Goal: Task Accomplishment & Management: Manage account settings

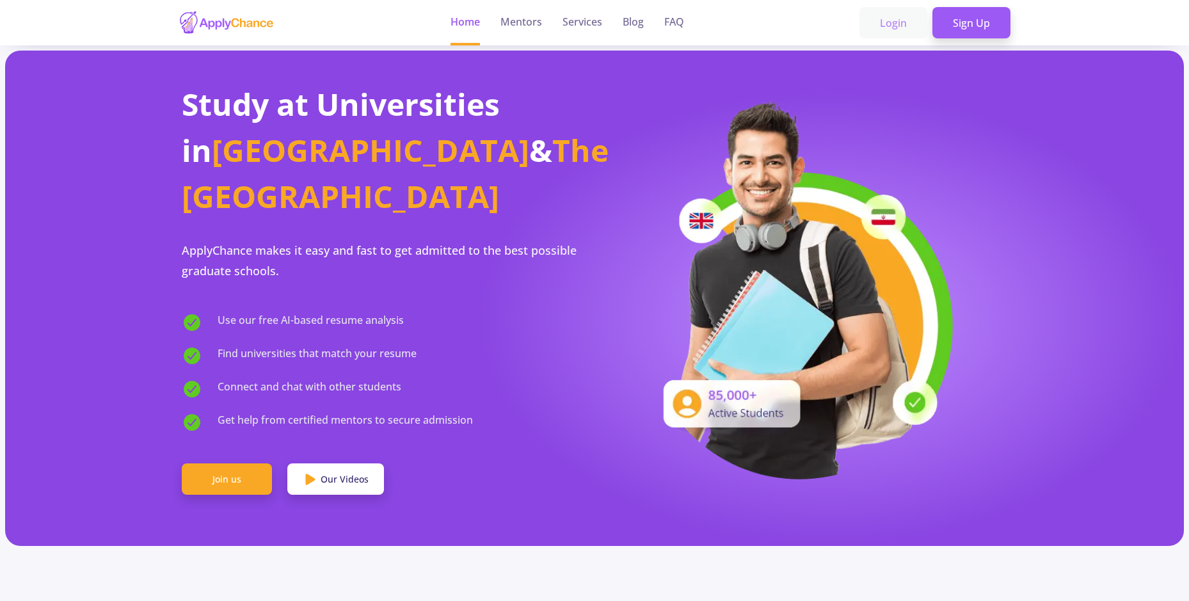
click at [907, 19] on link "Login" at bounding box center [893, 23] width 68 height 32
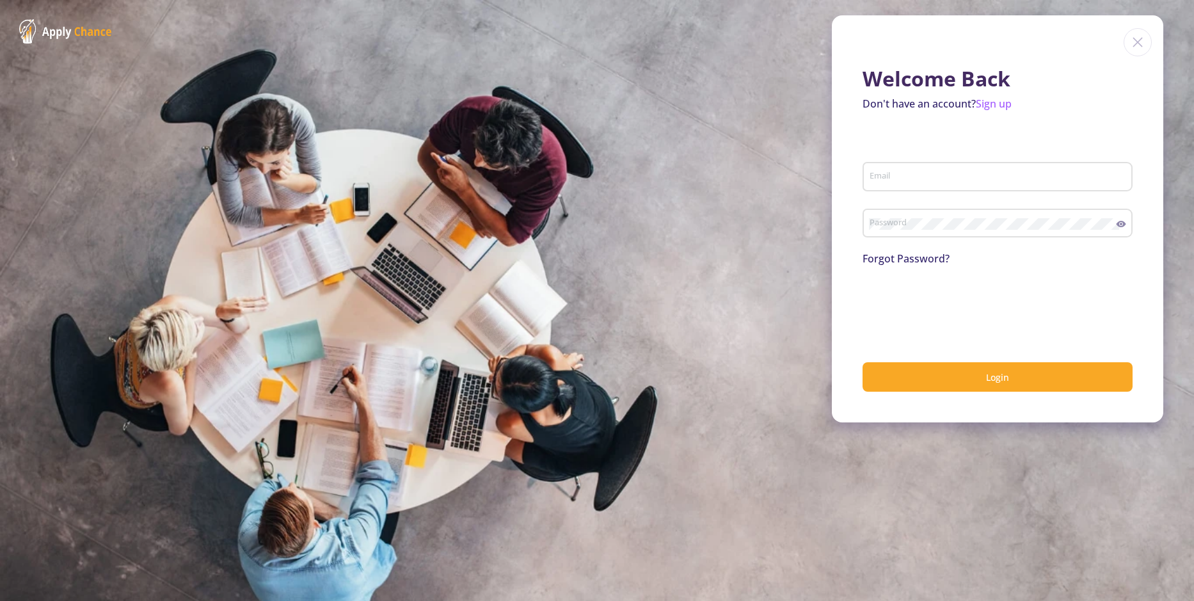
click at [917, 189] on div "Email" at bounding box center [998, 173] width 258 height 33
click at [919, 182] on input "Email" at bounding box center [999, 178] width 261 height 12
type input "[EMAIL_ADDRESS][DOMAIN_NAME]"
click at [863, 362] on button "Login" at bounding box center [998, 377] width 270 height 30
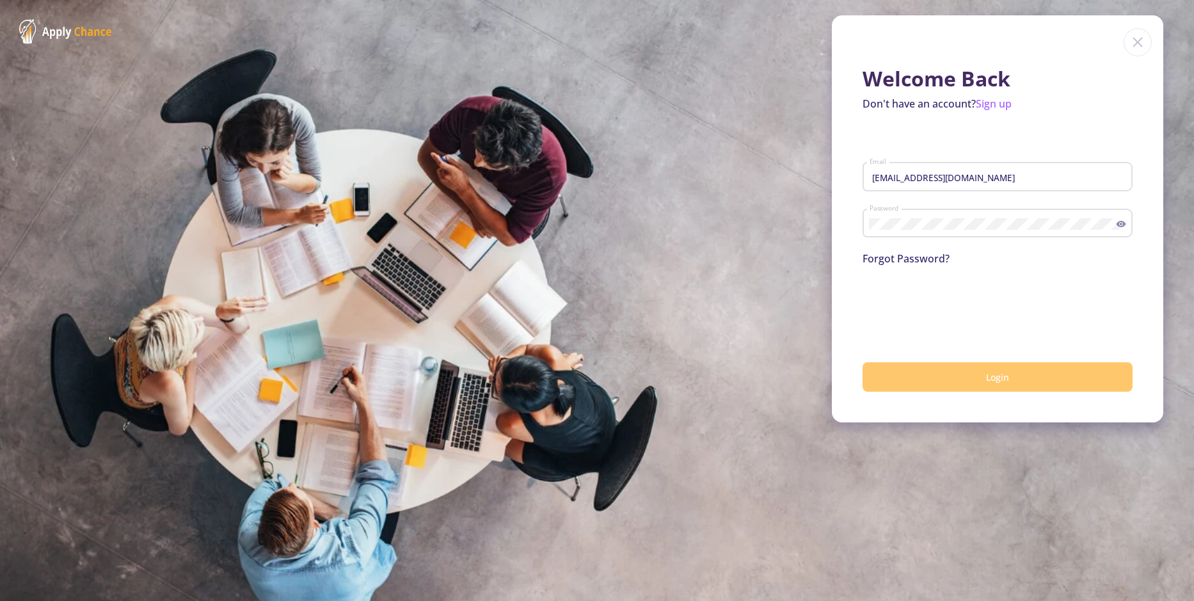
click at [940, 382] on button "Login" at bounding box center [998, 377] width 270 height 30
click at [917, 381] on button "Login" at bounding box center [998, 377] width 270 height 30
click at [955, 378] on button "Login" at bounding box center [998, 377] width 270 height 30
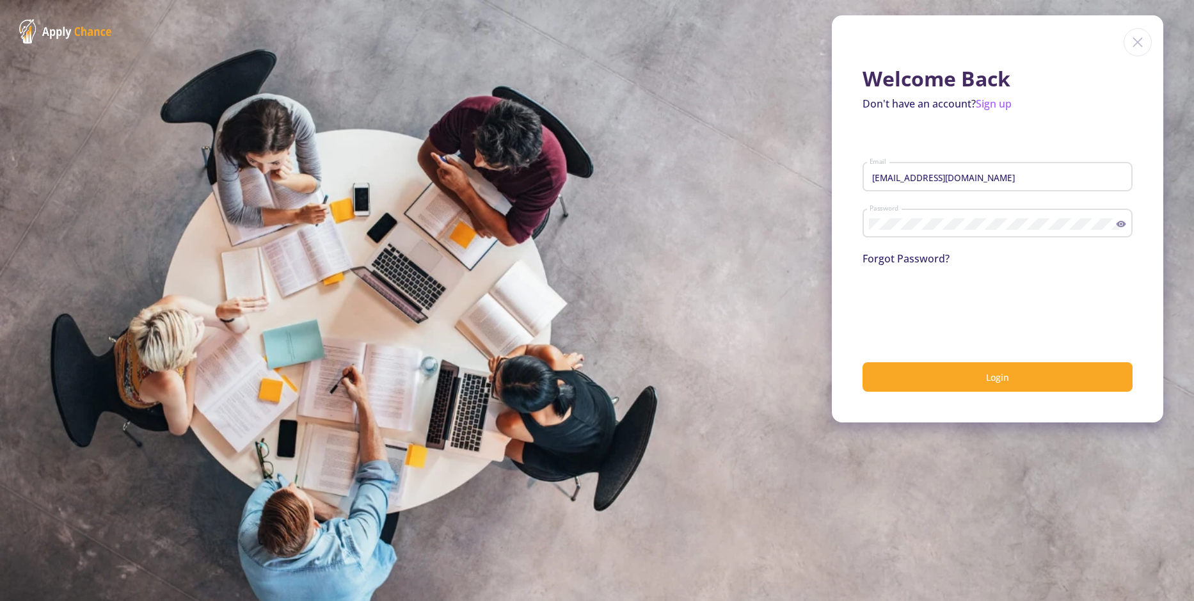
click at [996, 235] on div "Password" at bounding box center [993, 220] width 248 height 33
click at [1123, 221] on icon at bounding box center [1121, 224] width 10 height 10
click at [863, 362] on button "Login" at bounding box center [998, 377] width 270 height 30
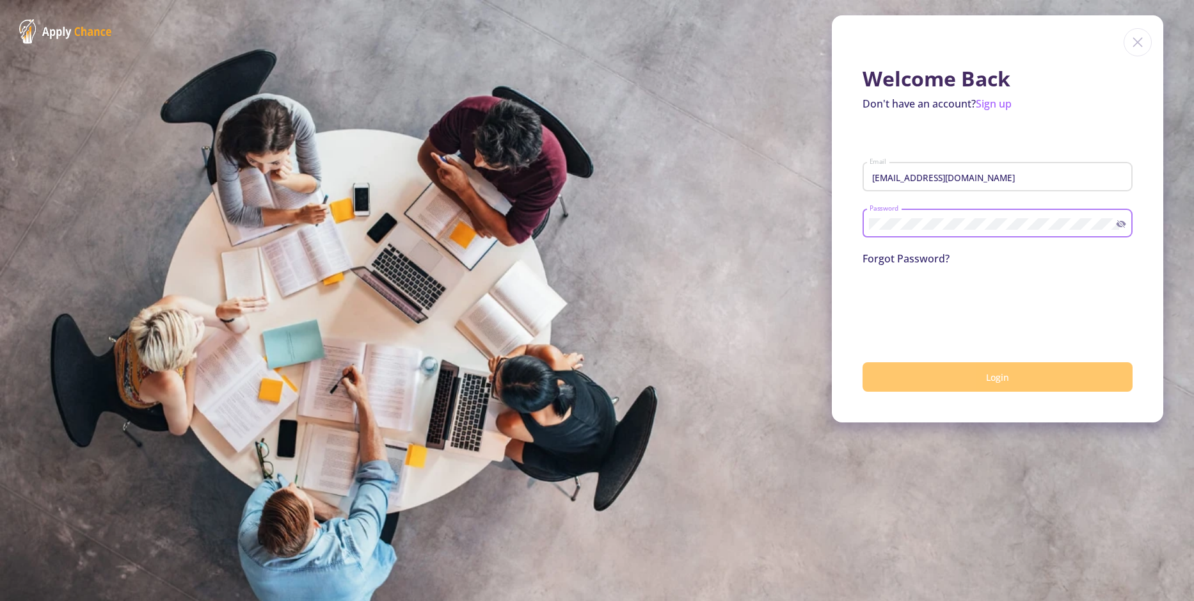
click at [991, 377] on span "Login" at bounding box center [997, 377] width 23 height 12
click at [1002, 107] on link "Sign up" at bounding box center [994, 104] width 36 height 14
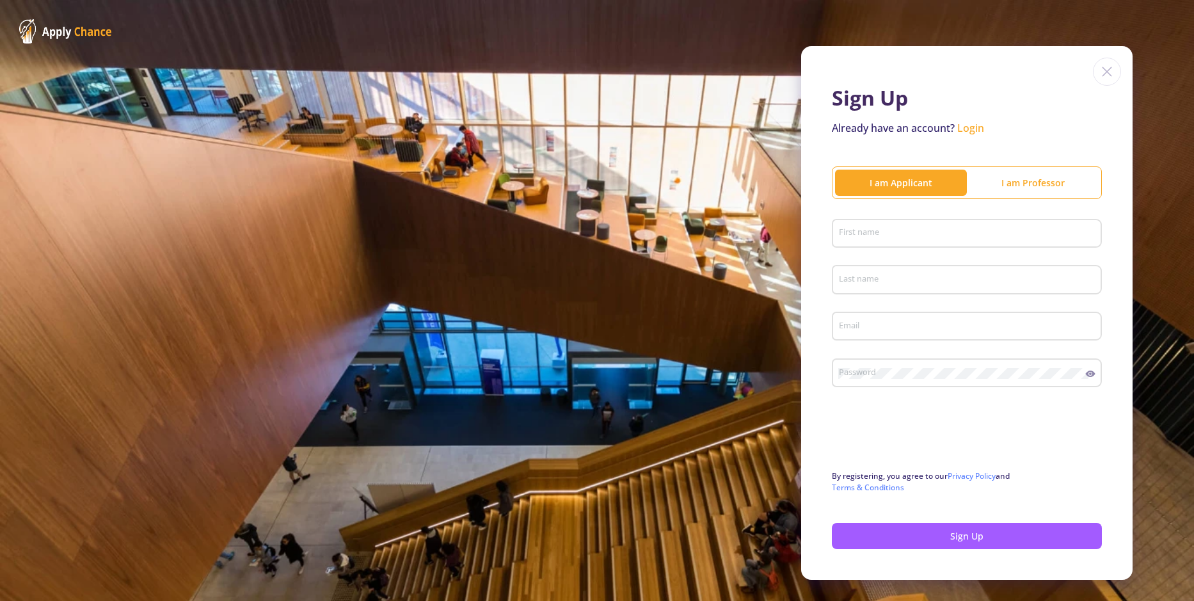
click at [963, 126] on link "Login" at bounding box center [970, 128] width 27 height 14
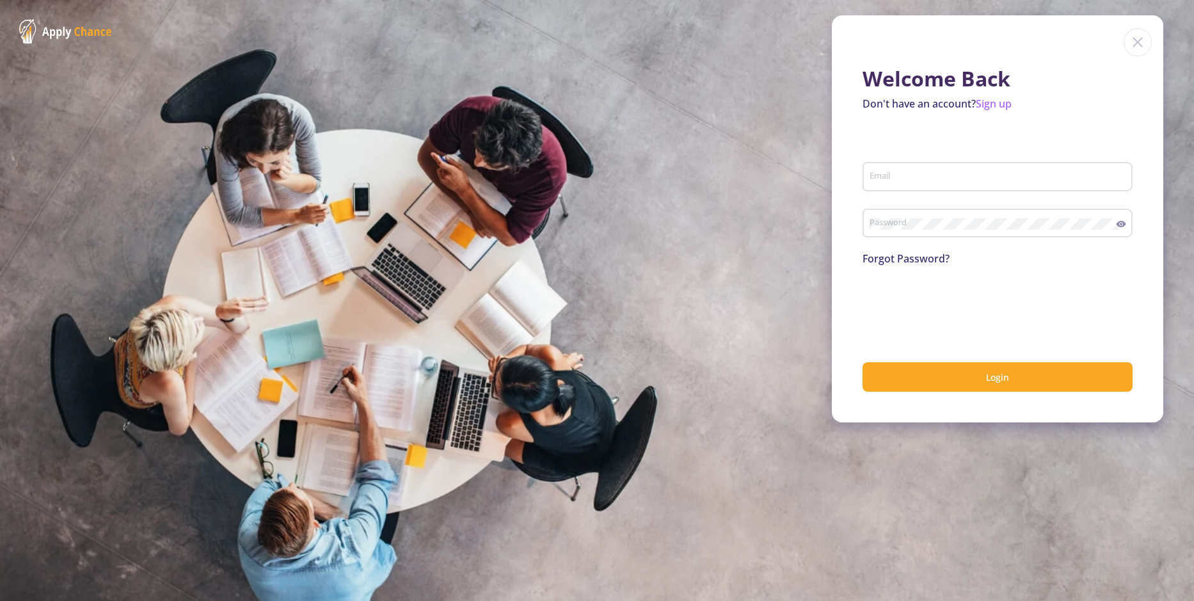
click at [895, 180] on input "Email" at bounding box center [999, 178] width 261 height 12
type input "[EMAIL_ADDRESS][DOMAIN_NAME]"
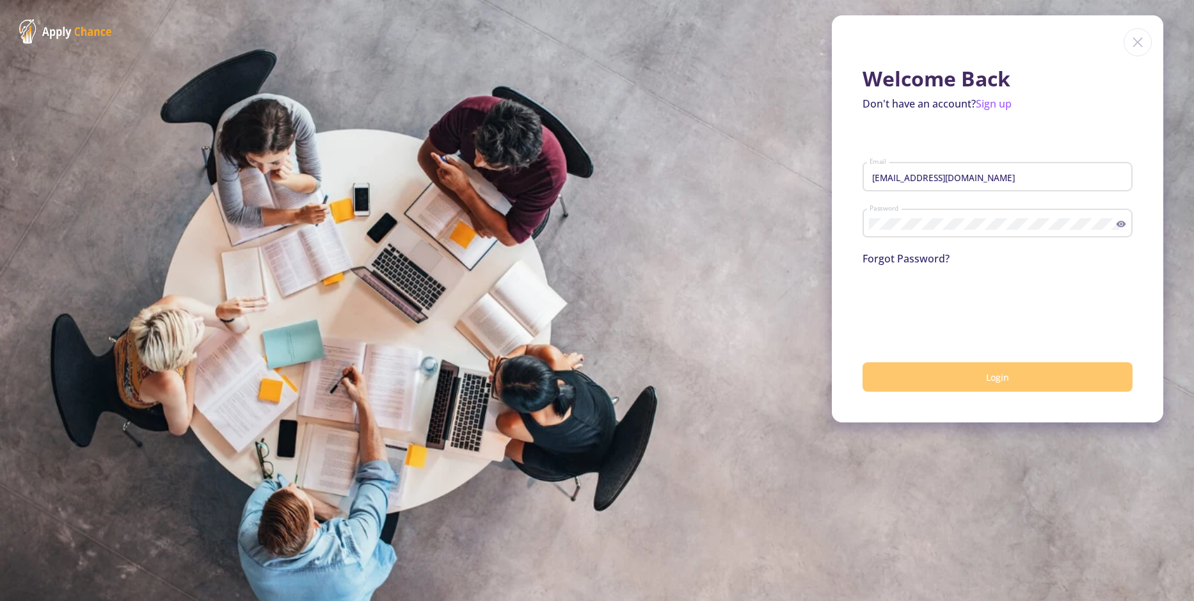
click at [917, 376] on button "Login" at bounding box center [998, 377] width 270 height 30
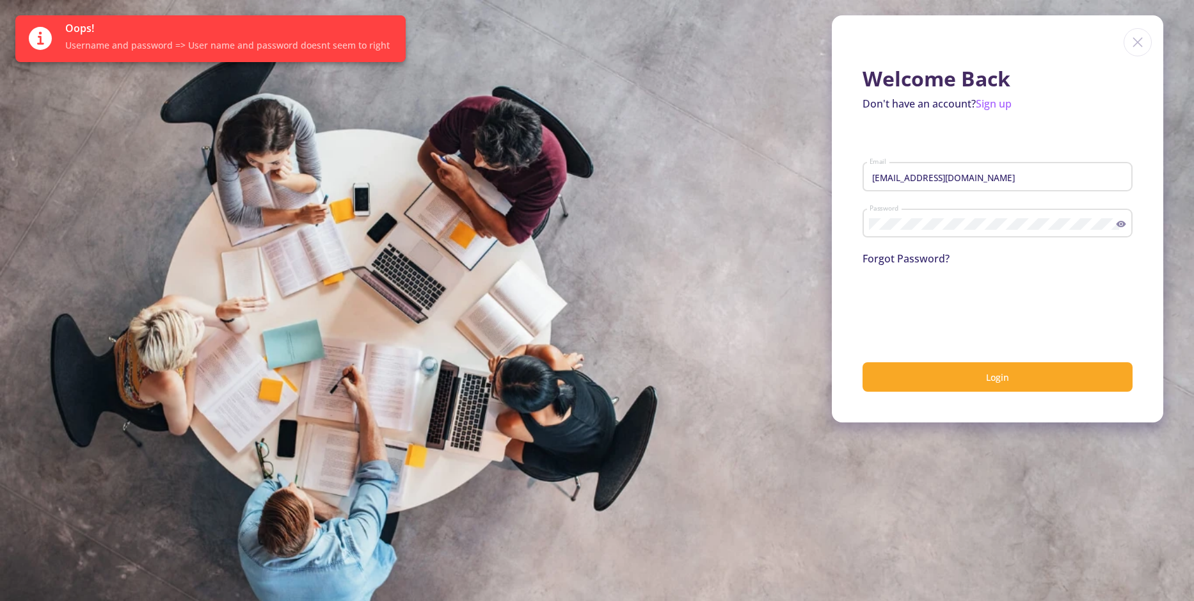
drag, startPoint x: 989, startPoint y: 168, endPoint x: 1008, endPoint y: 173, distance: 19.3
click at [989, 168] on div "worldmediaman@gmail.com Email" at bounding box center [998, 173] width 258 height 33
drag, startPoint x: 1008, startPoint y: 173, endPoint x: 815, endPoint y: 168, distance: 193.3
click at [810, 167] on section "Welcome Back Don't have an account? Sign up worldmediaman@gmail.com Email Passw…" at bounding box center [597, 300] width 1194 height 601
click at [1005, 106] on link "Sign up" at bounding box center [994, 104] width 36 height 14
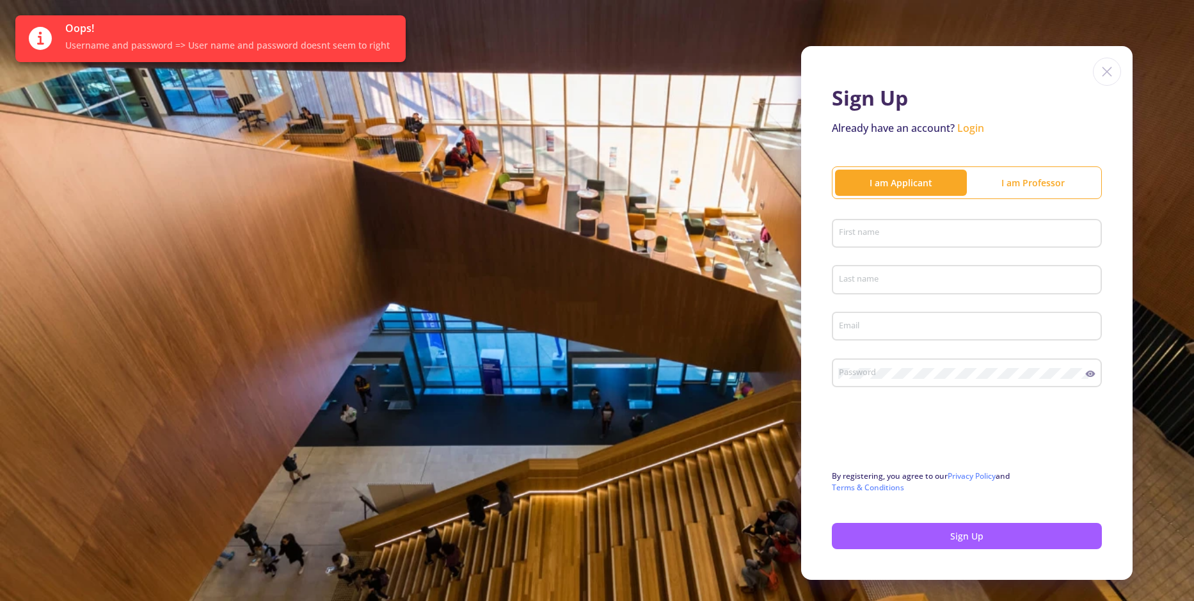
click at [1093, 65] on img at bounding box center [1107, 72] width 28 height 28
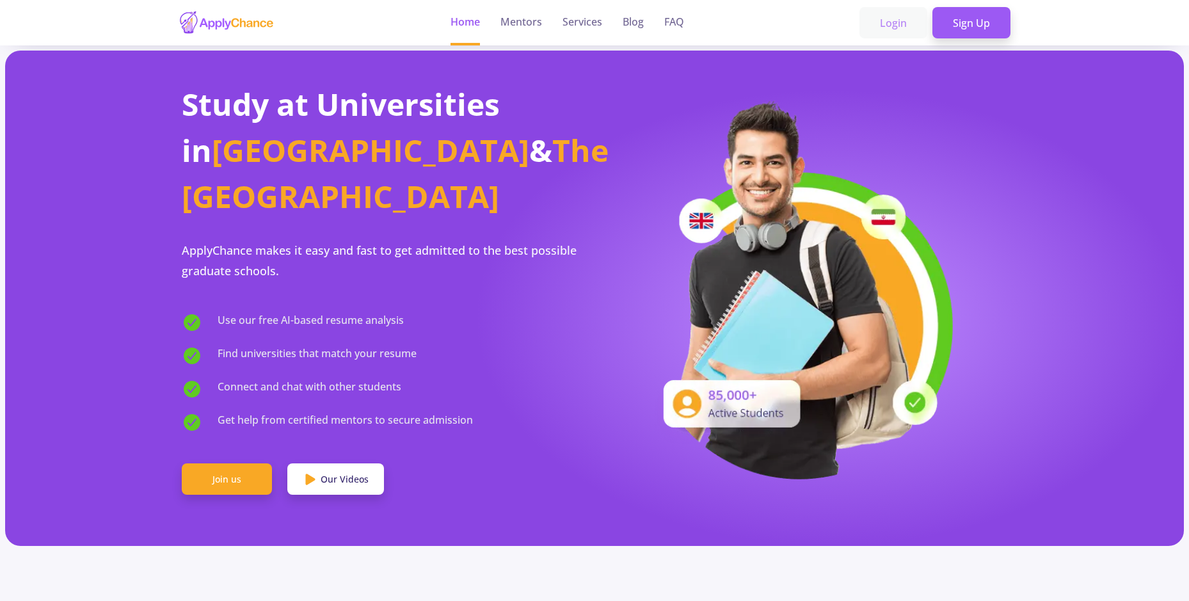
click at [888, 21] on link "Login" at bounding box center [893, 23] width 68 height 32
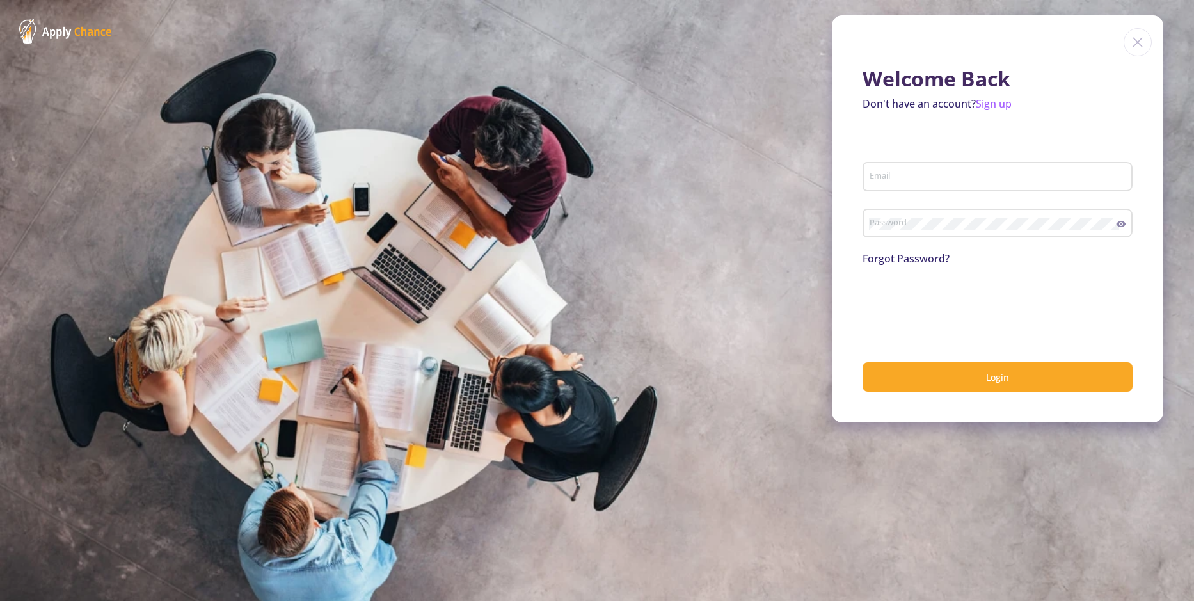
click at [908, 253] on link "Forgot Password?" at bounding box center [906, 259] width 87 height 14
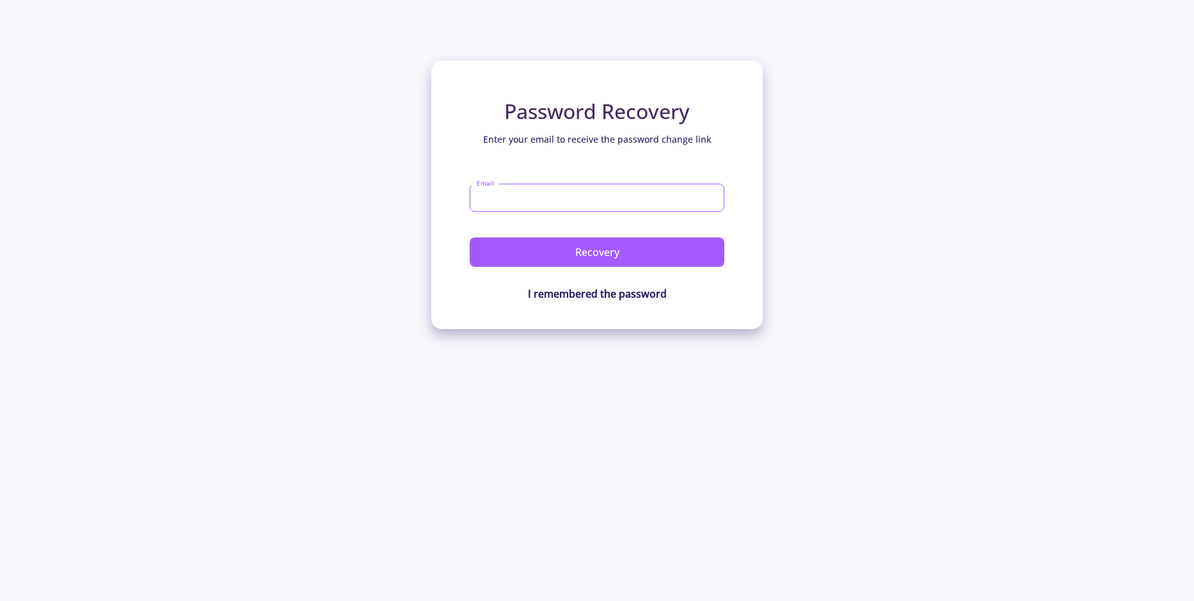
click at [588, 197] on input "Email" at bounding box center [597, 198] width 255 height 28
paste input "[EMAIL_ADDRESS][DOMAIN_NAME]"
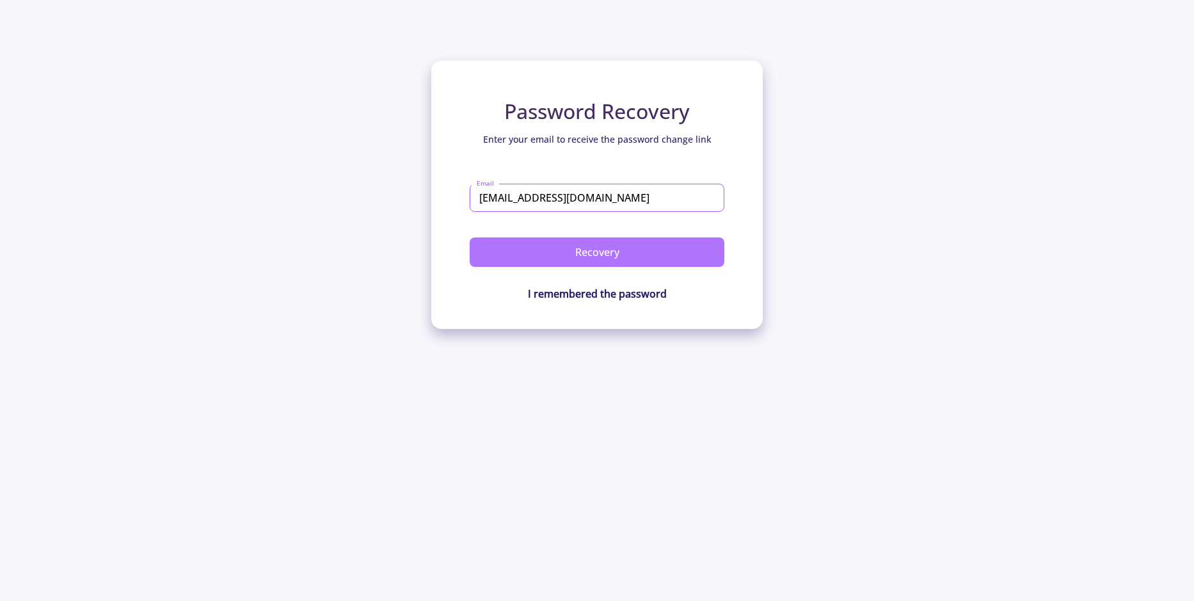
type input "[EMAIL_ADDRESS][DOMAIN_NAME]"
click at [564, 250] on button "Recovery" at bounding box center [597, 251] width 255 height 29
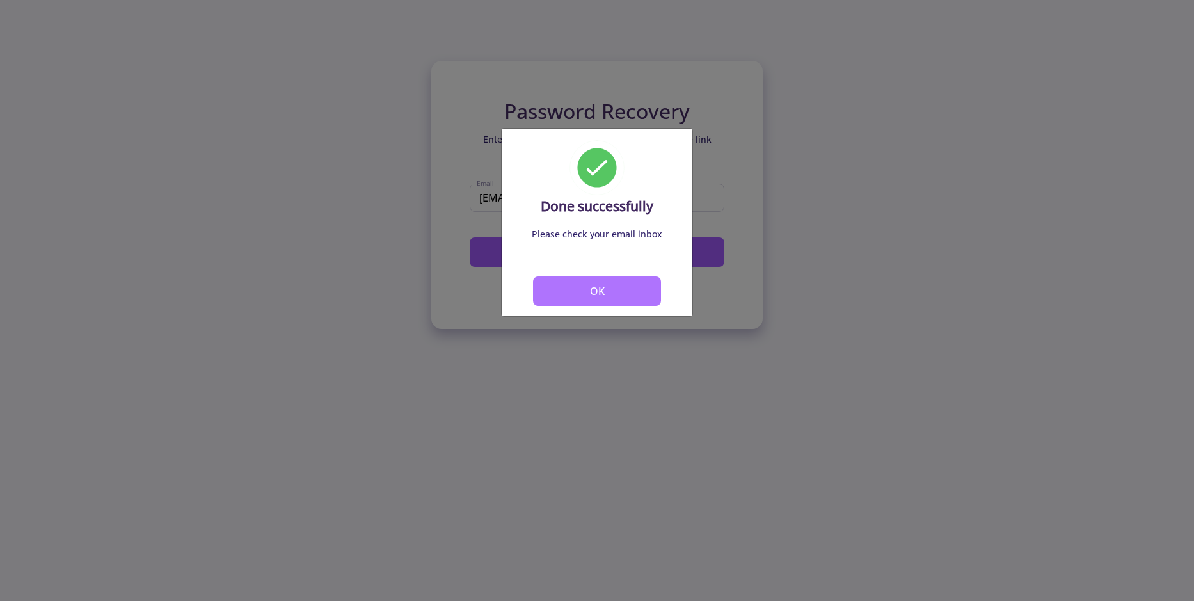
click at [612, 292] on button "OK" at bounding box center [597, 290] width 128 height 29
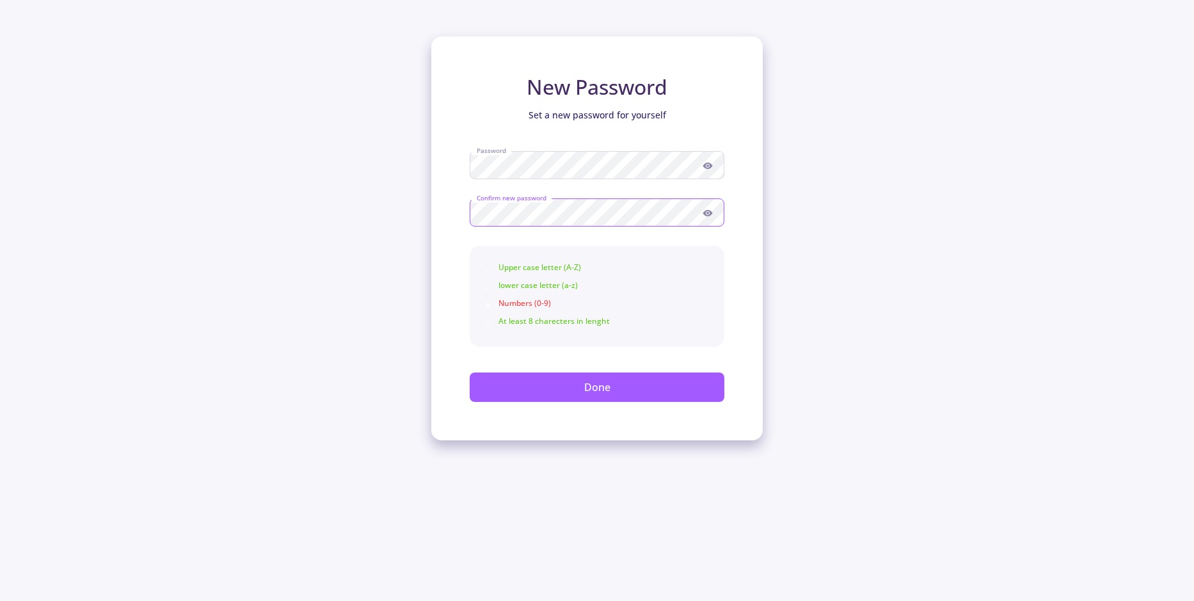
click at [470, 372] on button "Done" at bounding box center [597, 386] width 255 height 29
click at [640, 396] on button "Done" at bounding box center [597, 386] width 255 height 29
click at [703, 165] on icon at bounding box center [708, 166] width 10 height 10
click at [707, 214] on circle at bounding box center [708, 213] width 3 height 3
click at [442, 163] on div "New Password Set a new password for yourself Password Confirm new password Uppe…" at bounding box center [597, 238] width 332 height 404
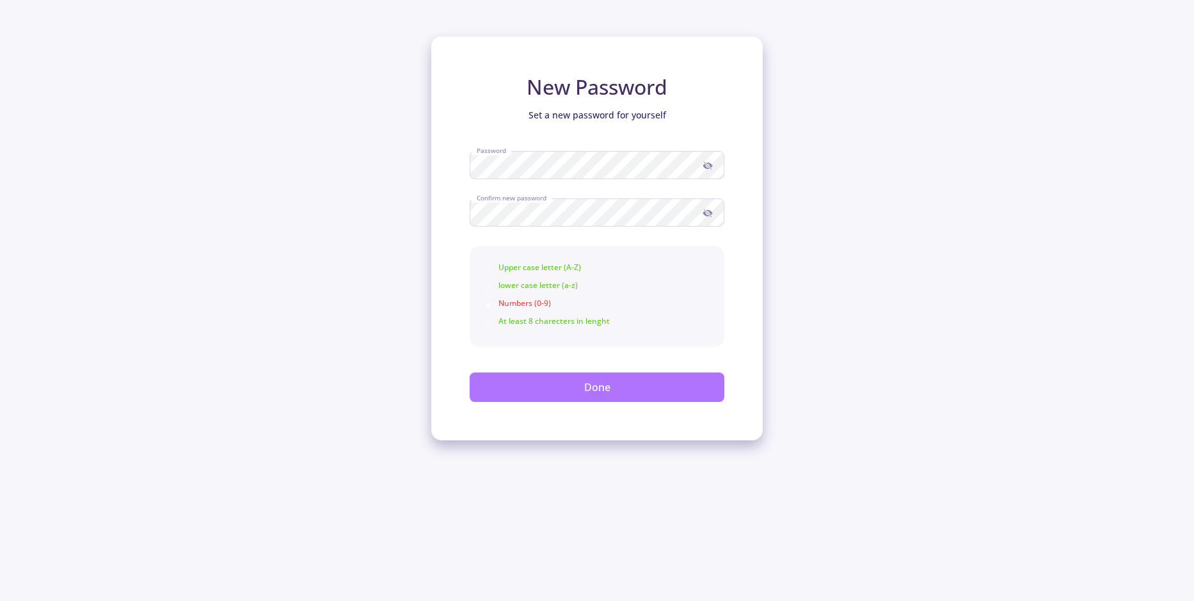
click at [546, 390] on button "Done" at bounding box center [597, 386] width 255 height 29
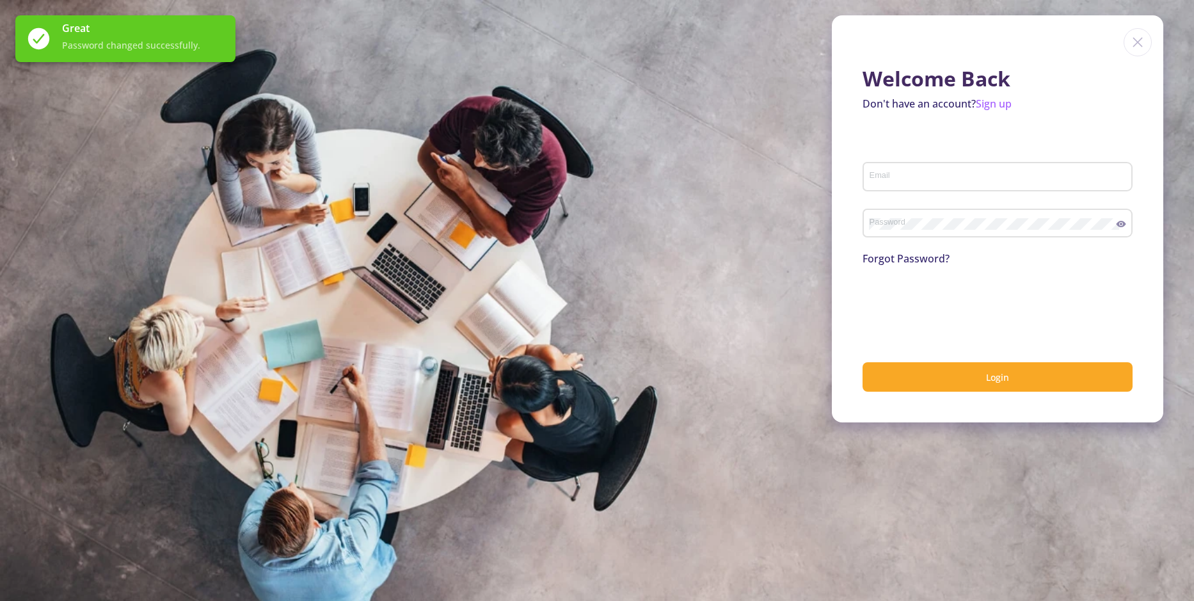
click at [902, 214] on div "Password" at bounding box center [993, 220] width 248 height 33
click at [895, 173] on input "Email" at bounding box center [999, 178] width 261 height 12
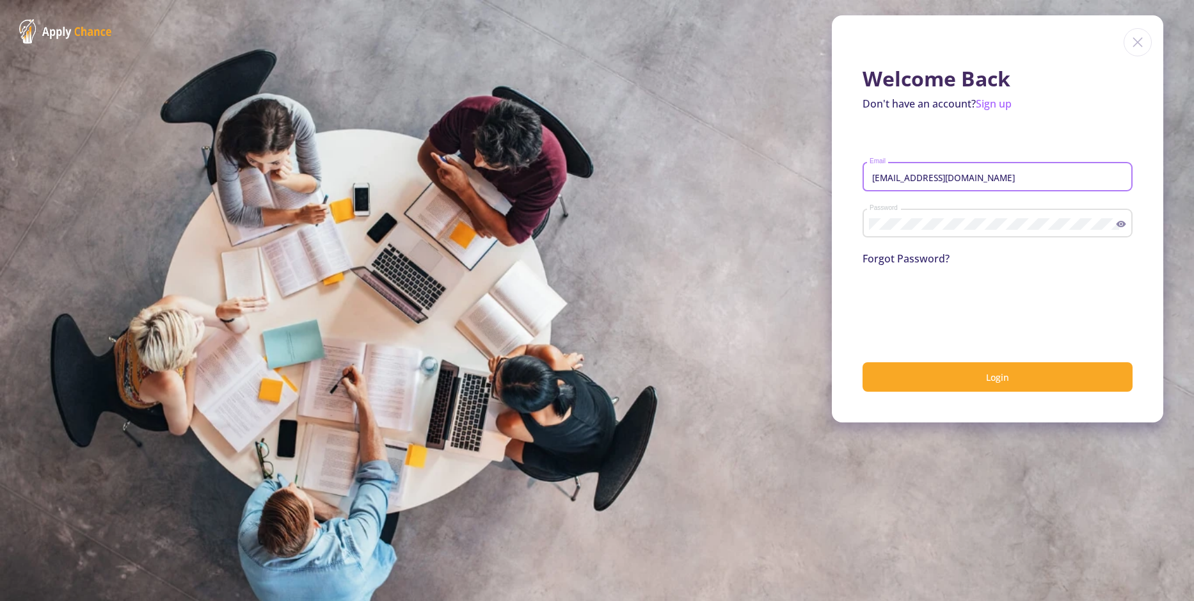
type input "[EMAIL_ADDRESS][DOMAIN_NAME]"
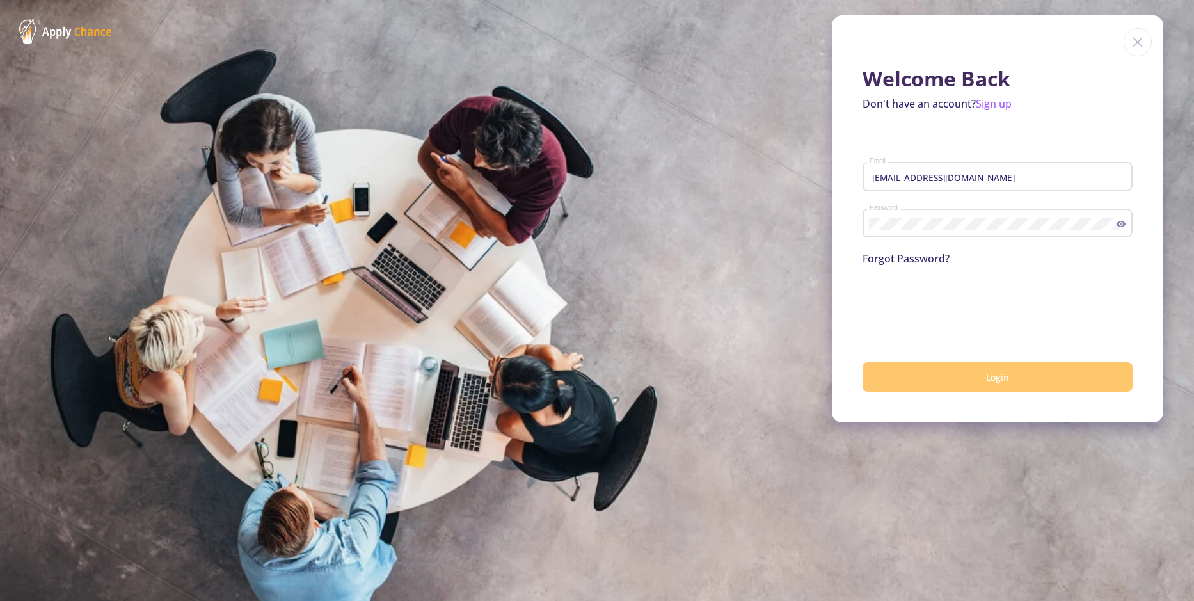
click at [892, 383] on button "Login" at bounding box center [998, 377] width 270 height 30
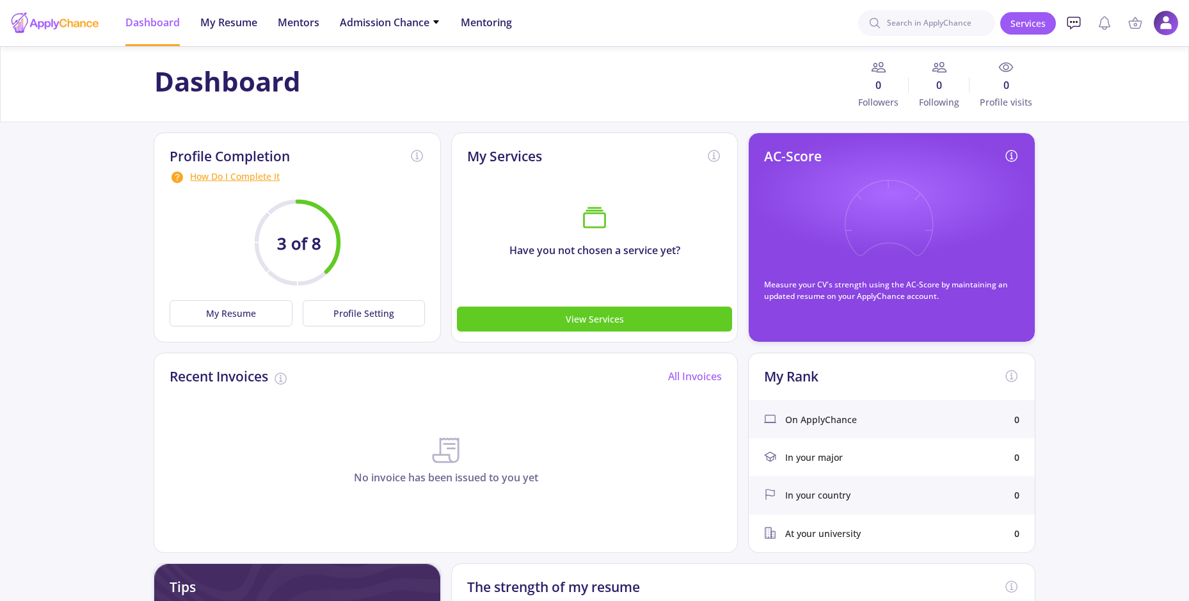
click at [1079, 22] on icon at bounding box center [1073, 22] width 15 height 15
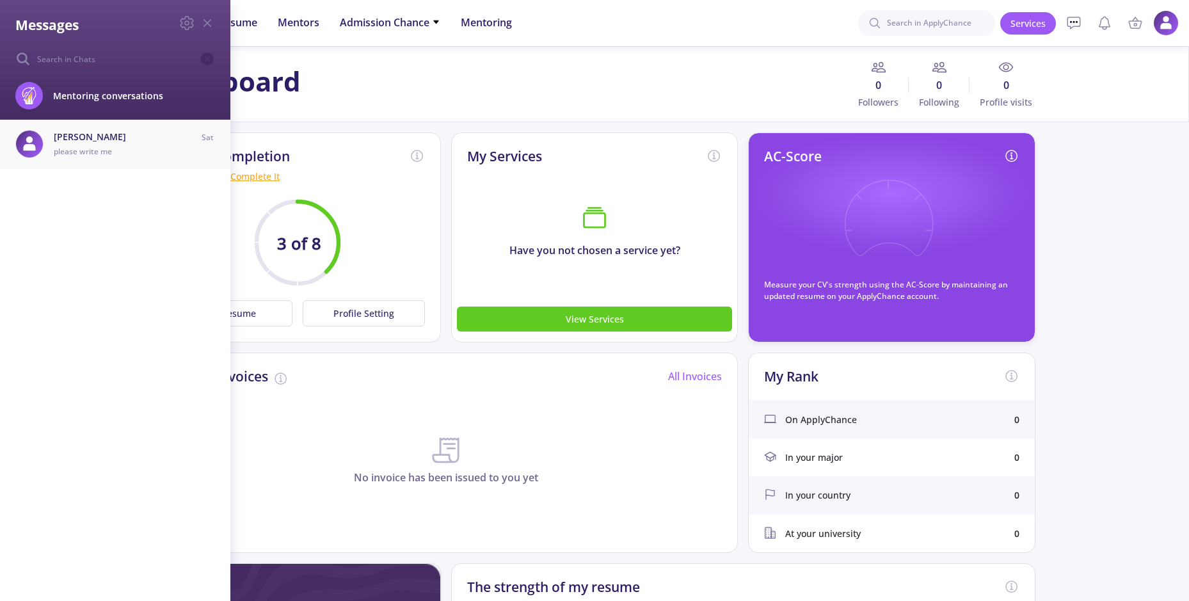
click at [115, 142] on span "[PERSON_NAME]" at bounding box center [106, 136] width 104 height 13
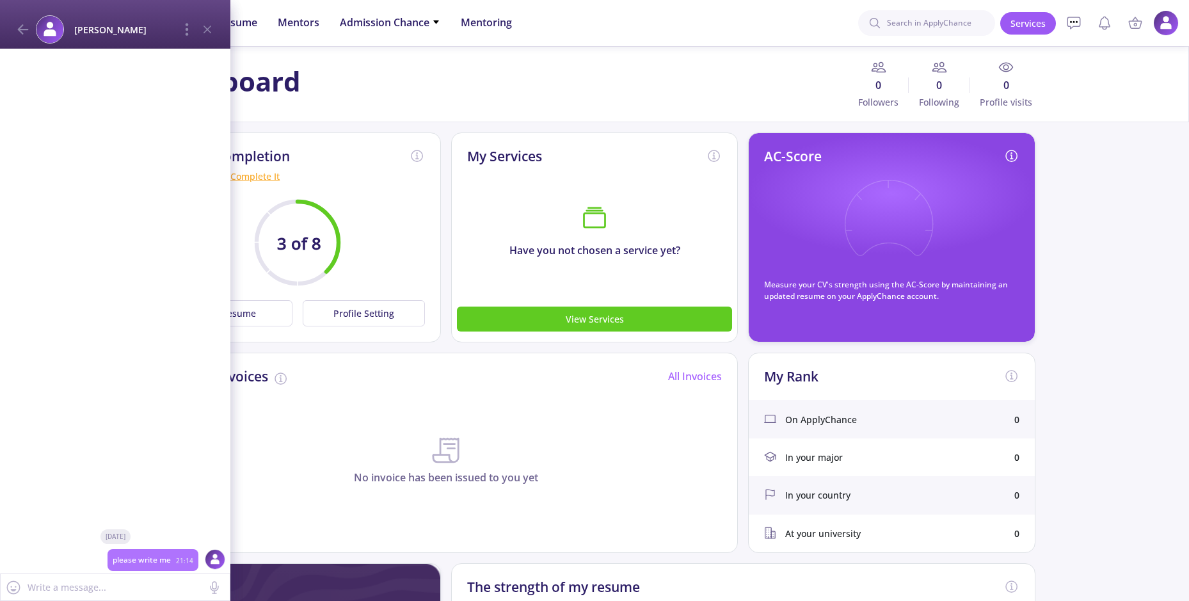
click at [93, 32] on b "[PERSON_NAME]" at bounding box center [120, 29] width 93 height 13
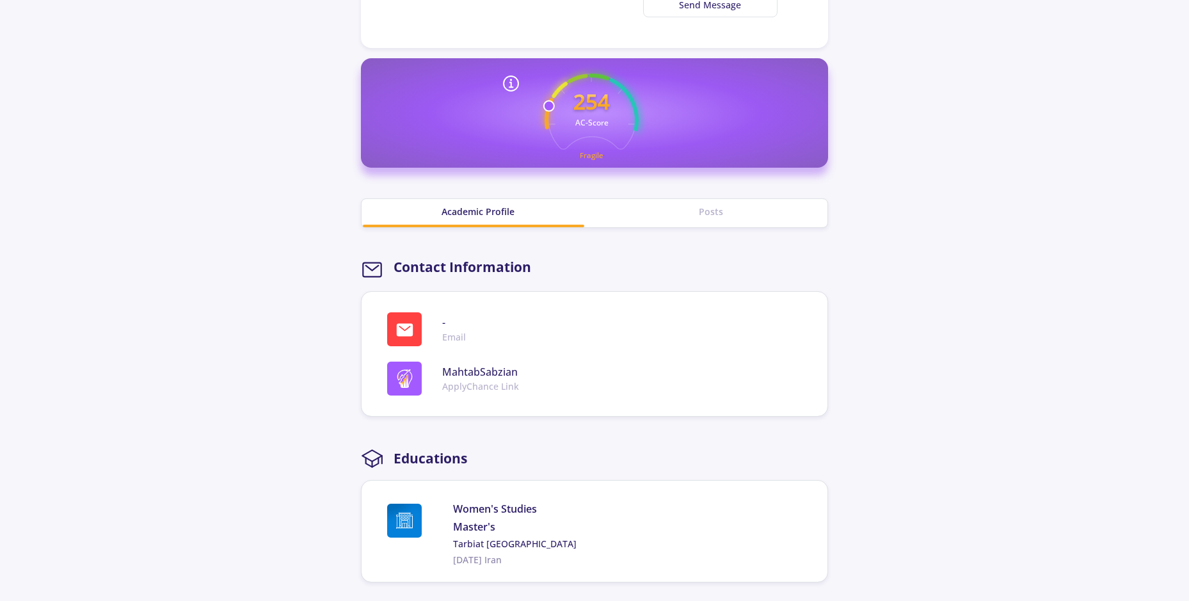
scroll to position [598, 0]
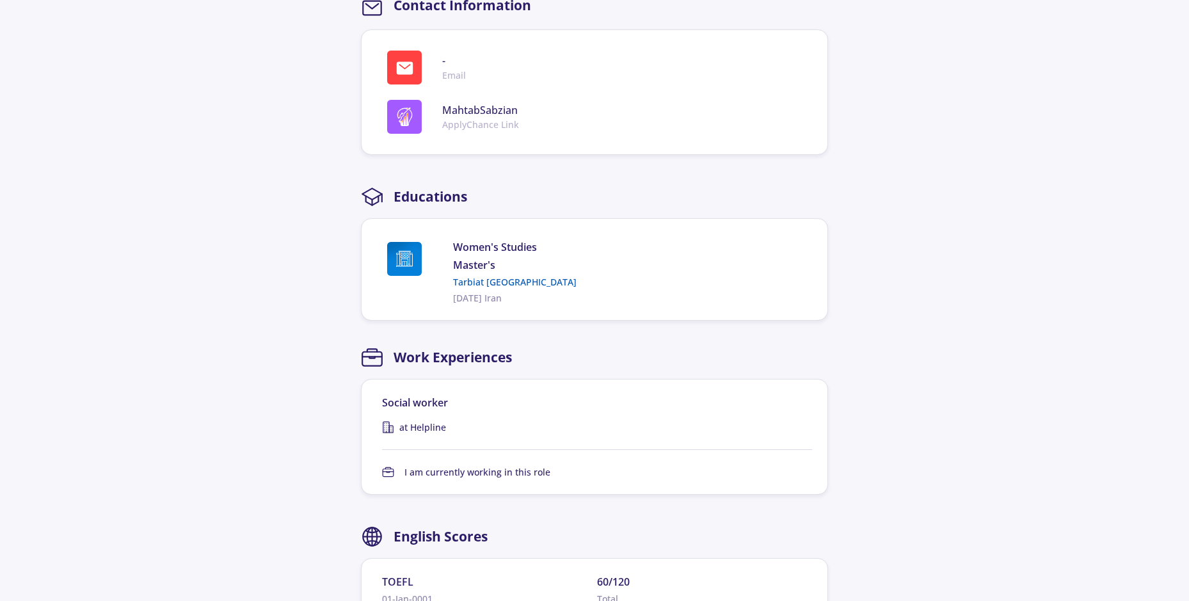
drag, startPoint x: 569, startPoint y: 282, endPoint x: 453, endPoint y: 285, distance: 115.9
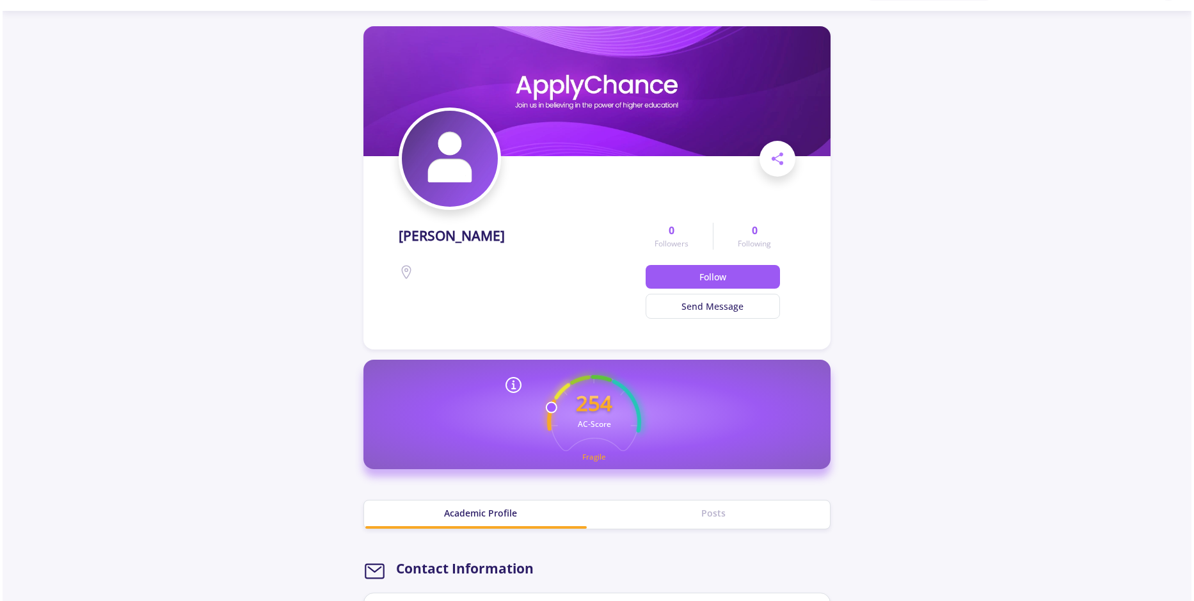
scroll to position [0, 0]
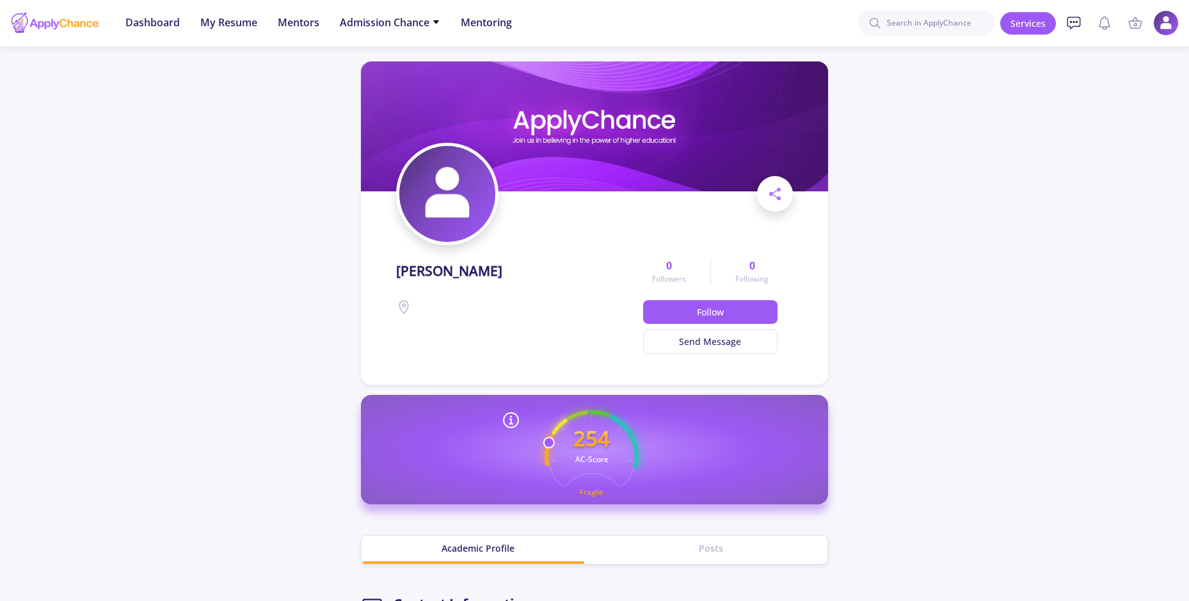
click at [1072, 19] on icon at bounding box center [1073, 22] width 15 height 15
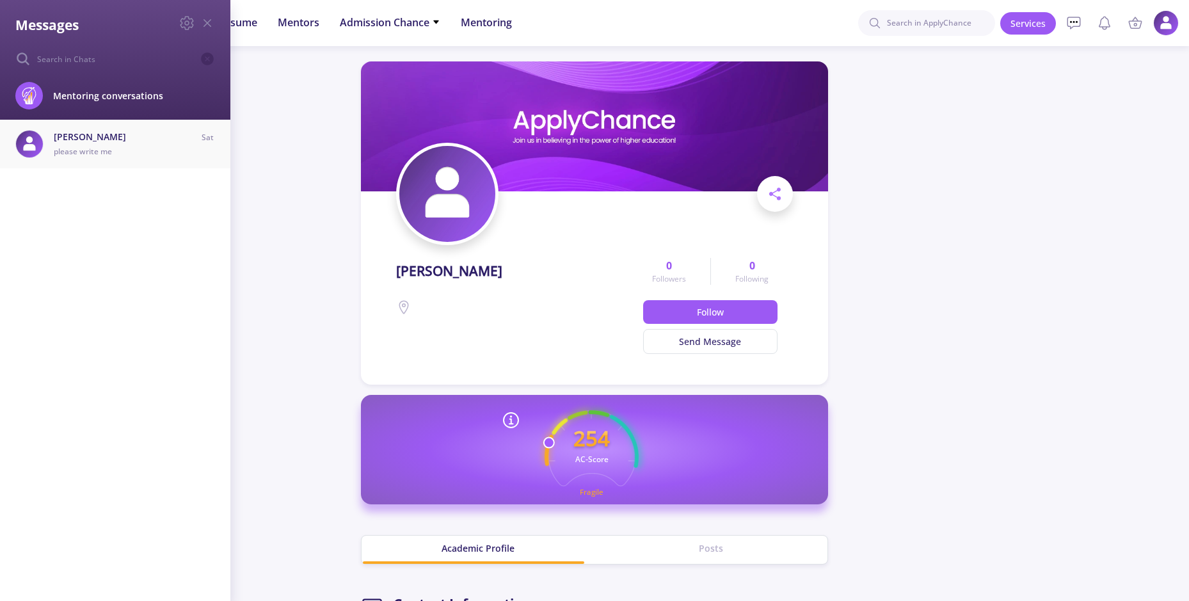
click at [137, 146] on div "please write me" at bounding box center [106, 152] width 104 height 12
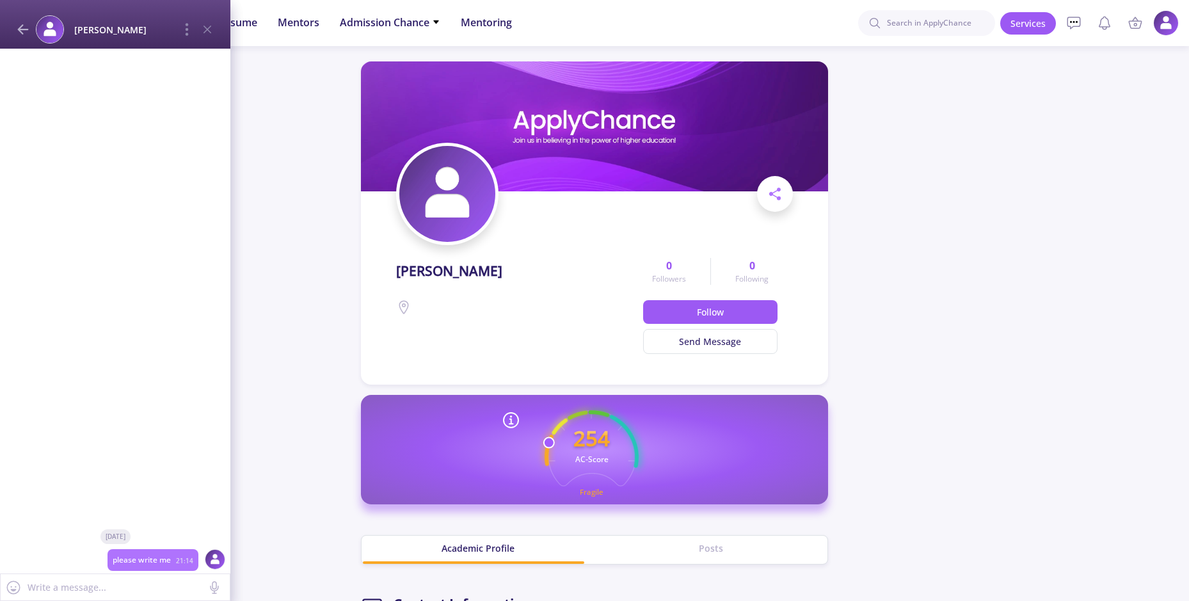
click at [26, 29] on line at bounding box center [23, 29] width 9 height 0
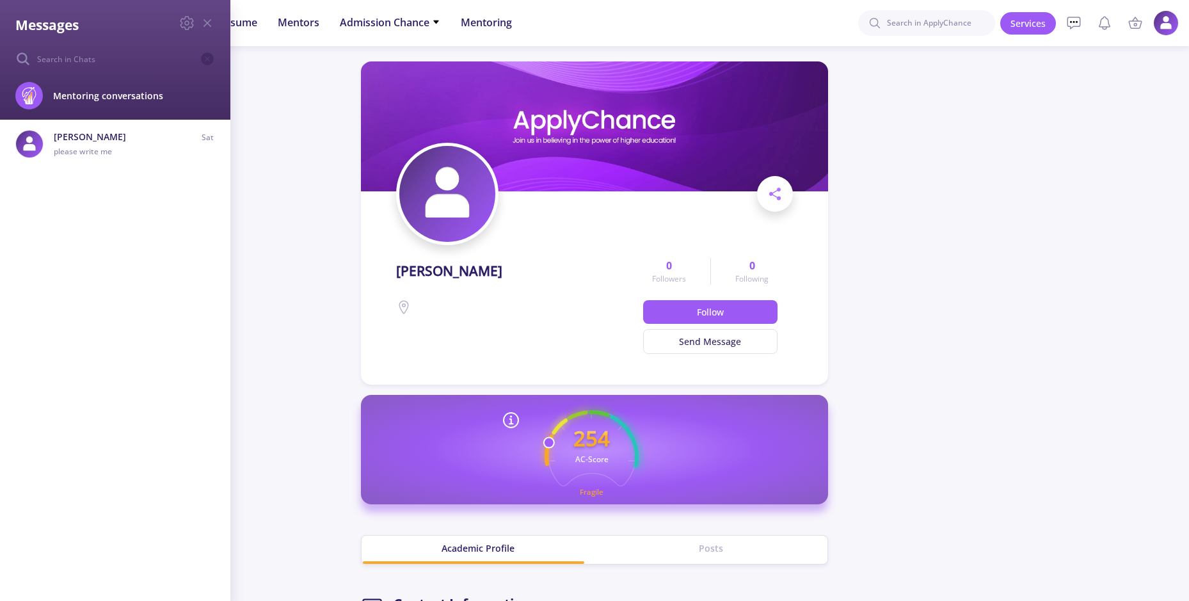
click at [1037, 89] on div "Messages Mentoring conversations [PERSON_NAME] please write me Sat Block please…" at bounding box center [594, 300] width 1189 height 601
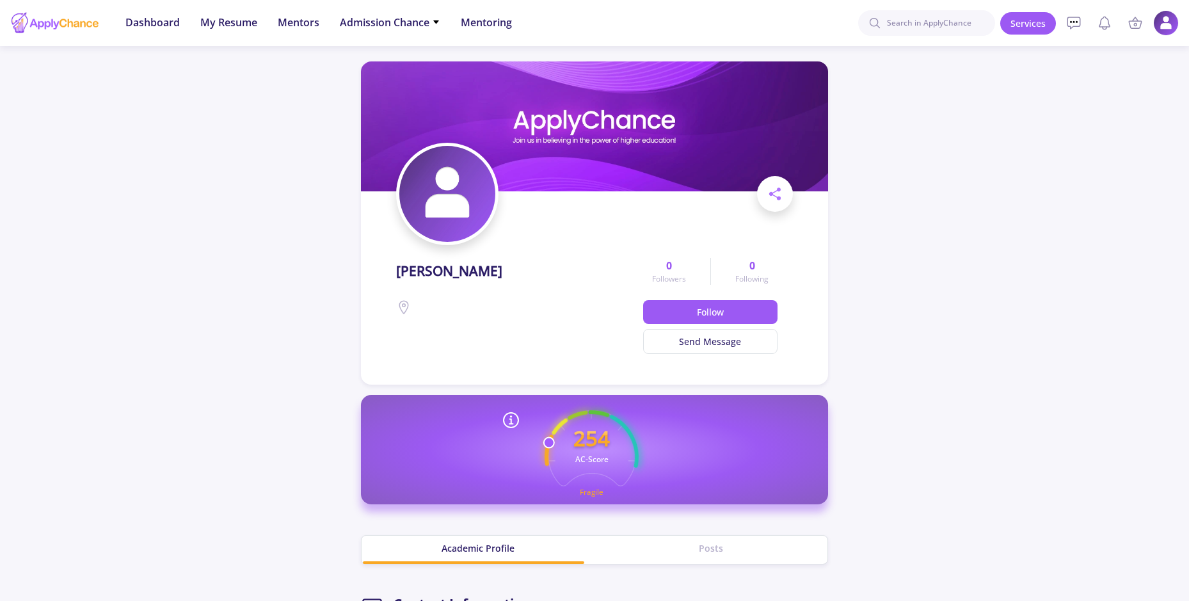
click at [1149, 26] on ul "Services My Cart Empty Your Cart Is Empty Add your service to the cart right no…" at bounding box center [1089, 23] width 179 height 46
click at [1156, 24] on img at bounding box center [1166, 23] width 25 height 25
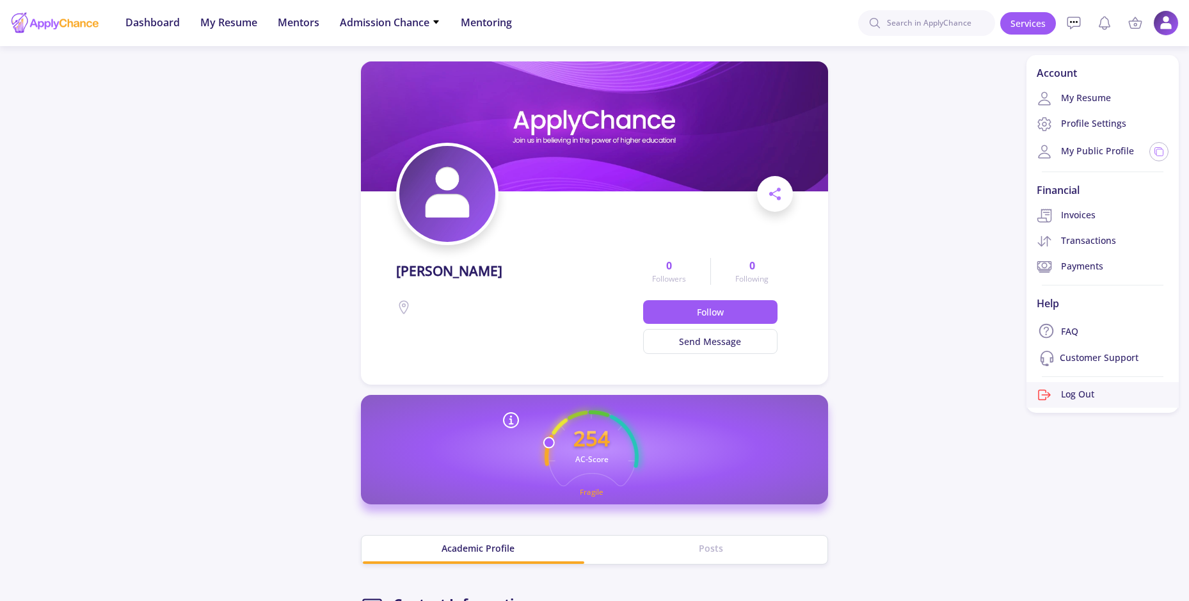
click at [1076, 397] on link "Log Out" at bounding box center [1103, 395] width 152 height 26
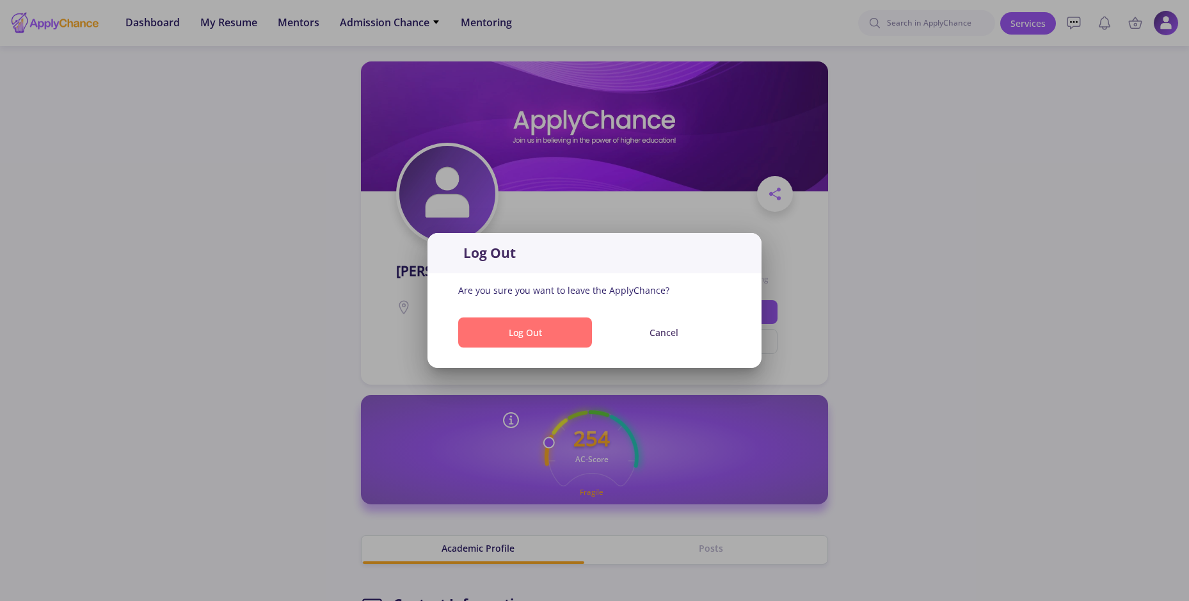
click at [571, 323] on button "Log Out" at bounding box center [525, 332] width 134 height 30
